Goal: Transaction & Acquisition: Purchase product/service

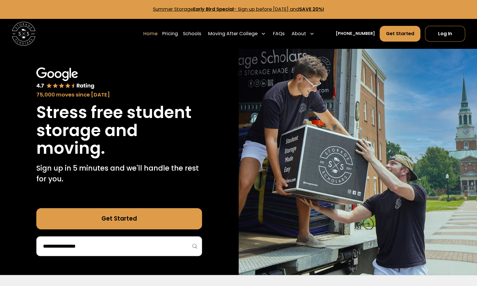
click at [119, 241] on input "search" at bounding box center [119, 246] width 154 height 10
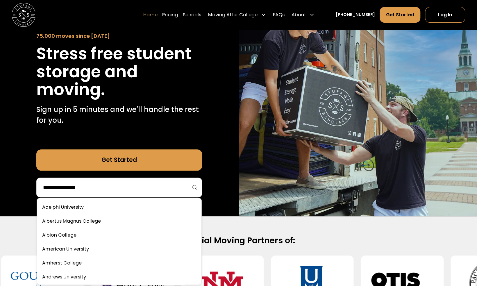
scroll to position [59, 0]
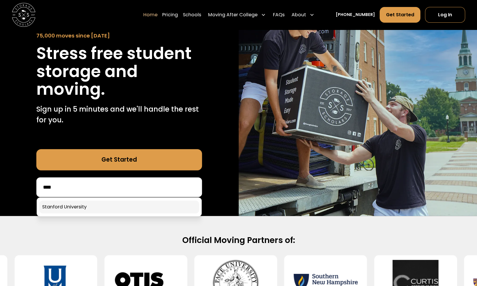
type input "****"
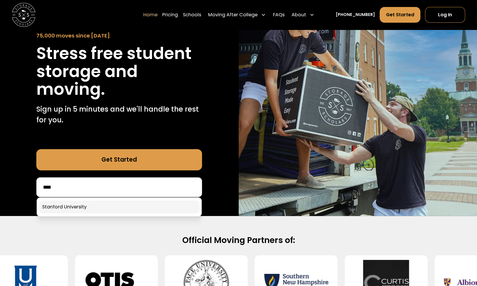
click at [90, 204] on link at bounding box center [119, 207] width 160 height 13
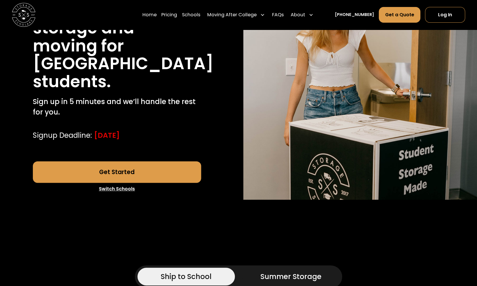
scroll to position [98, 0]
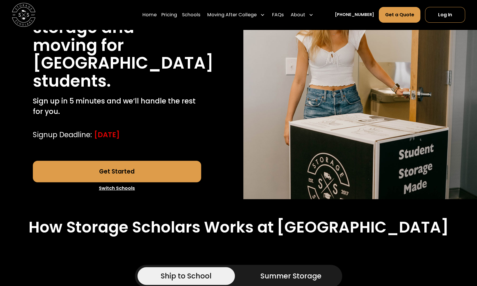
click at [136, 173] on link "Get Started" at bounding box center [117, 171] width 168 height 21
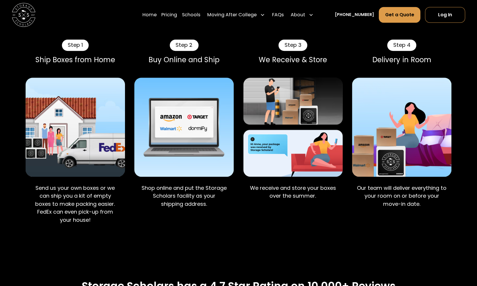
scroll to position [361, 0]
